Goal: Information Seeking & Learning: Learn about a topic

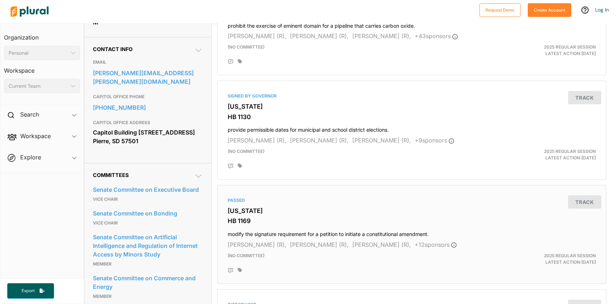
scroll to position [241, 0]
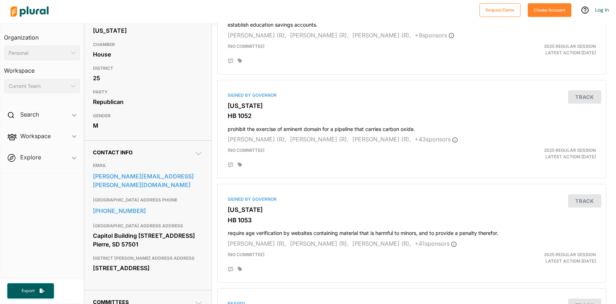
scroll to position [108, 0]
